Goal: Task Accomplishment & Management: Use online tool/utility

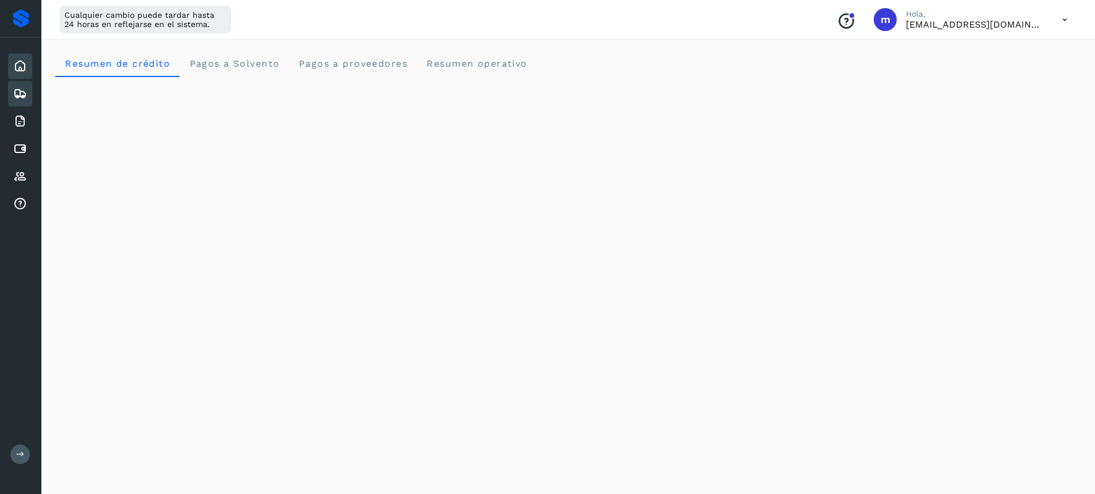
click at [15, 95] on icon at bounding box center [20, 94] width 14 height 14
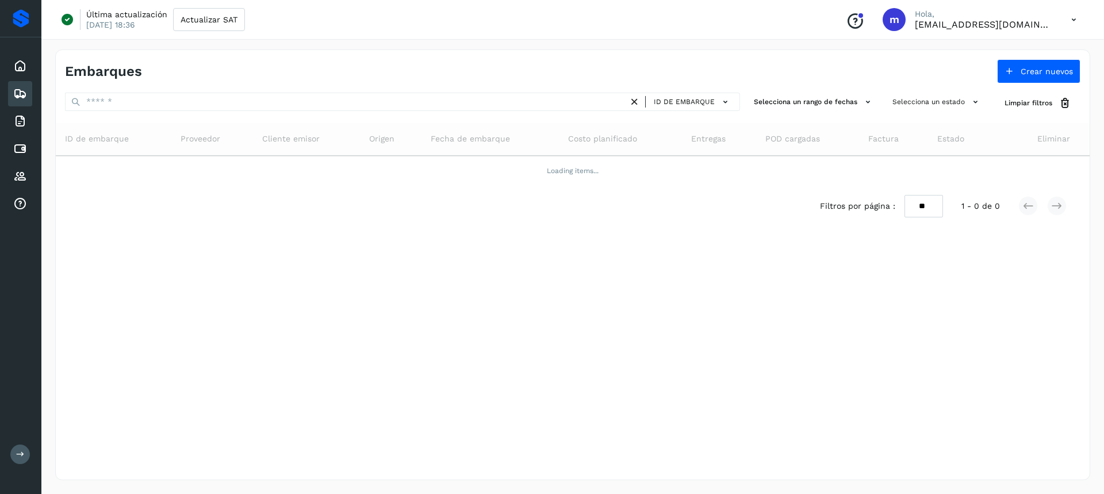
click at [28, 458] on button at bounding box center [20, 454] width 20 height 20
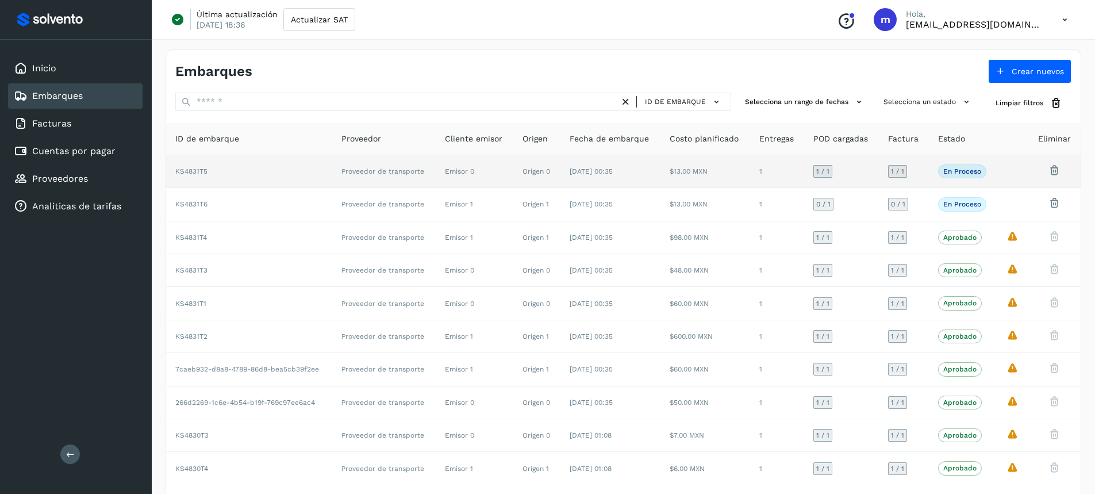
click at [419, 177] on td "Proveedor de transporte" at bounding box center [383, 171] width 103 height 33
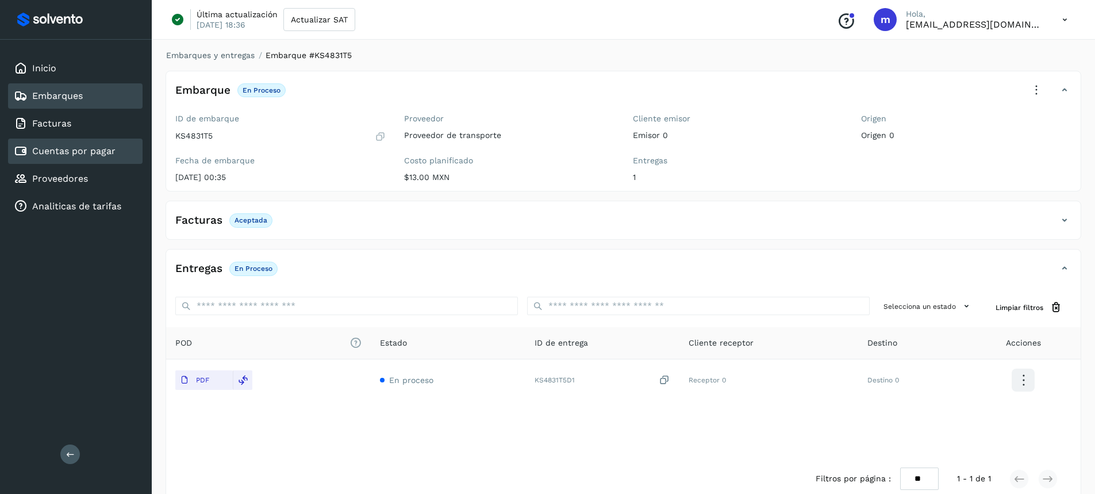
click at [55, 142] on div "Cuentas por pagar" at bounding box center [75, 151] width 135 height 25
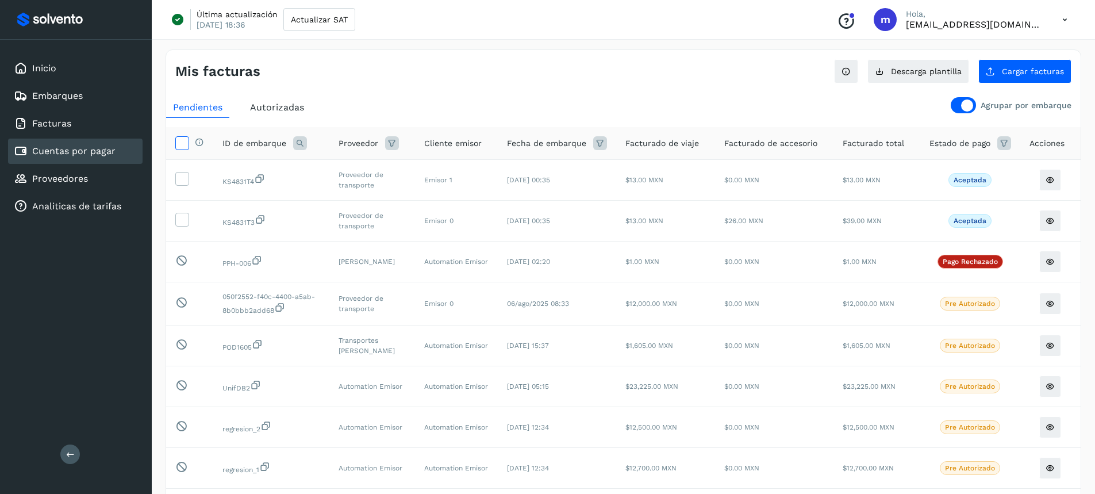
click at [185, 142] on icon at bounding box center [182, 142] width 12 height 12
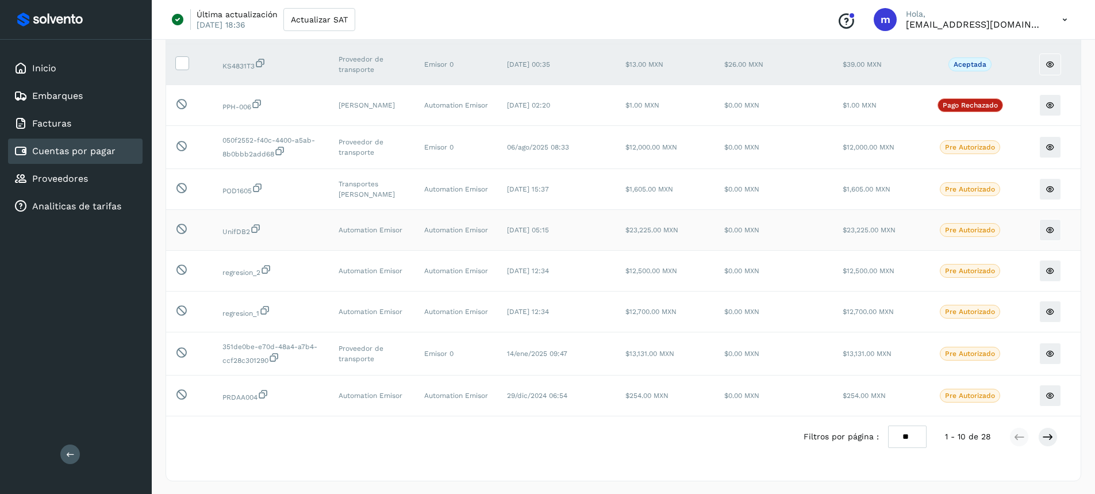
scroll to position [158, 0]
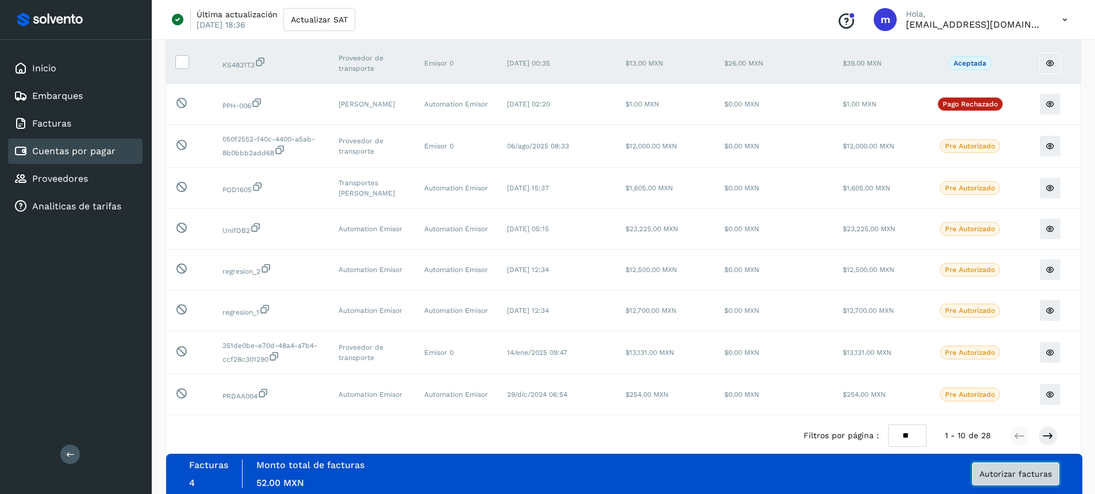
click at [1001, 467] on button "Autorizar facturas" at bounding box center [1015, 473] width 87 height 23
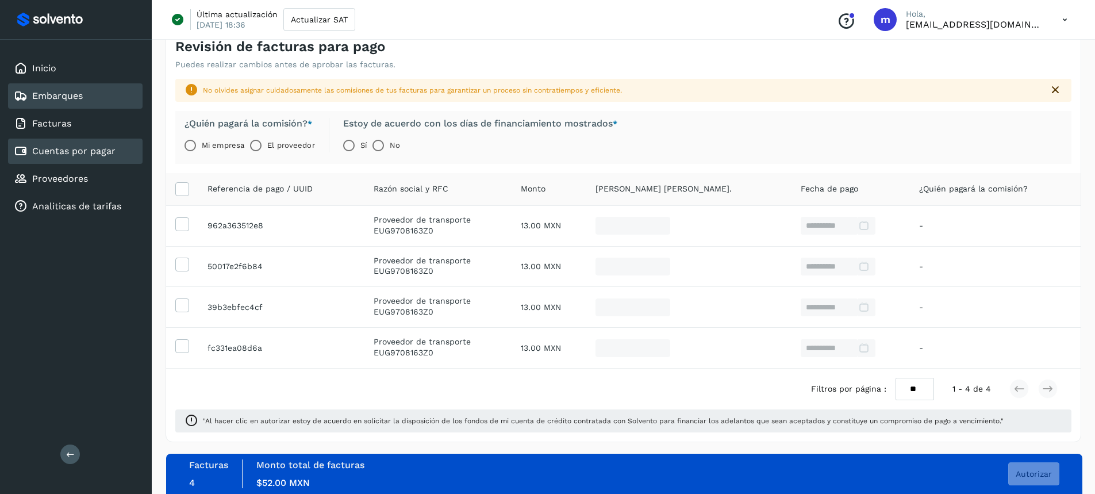
click at [46, 93] on link "Embarques" at bounding box center [57, 95] width 51 height 11
